Goal: Find specific page/section

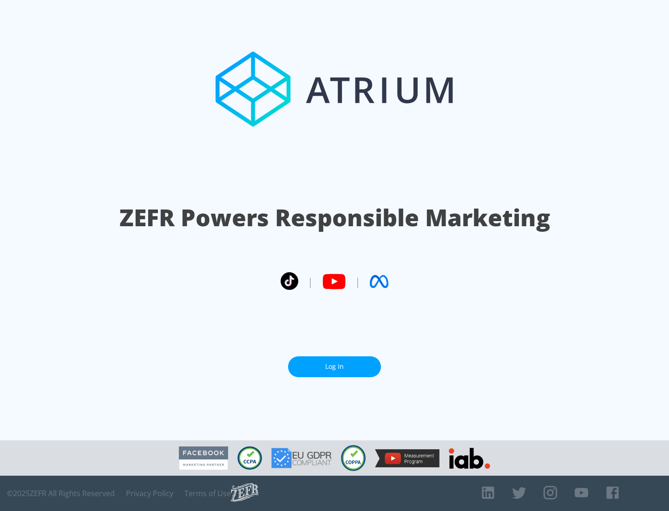
click at [335, 367] on link "Log In" at bounding box center [334, 366] width 93 height 21
